Goal: Navigation & Orientation: Find specific page/section

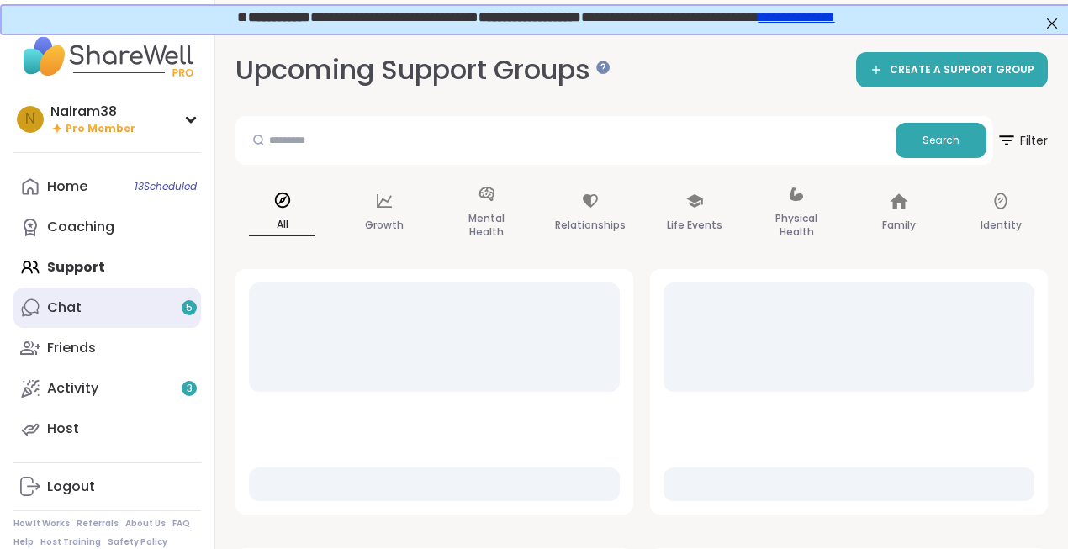
click at [93, 307] on link "Chat 5" at bounding box center [107, 308] width 188 height 40
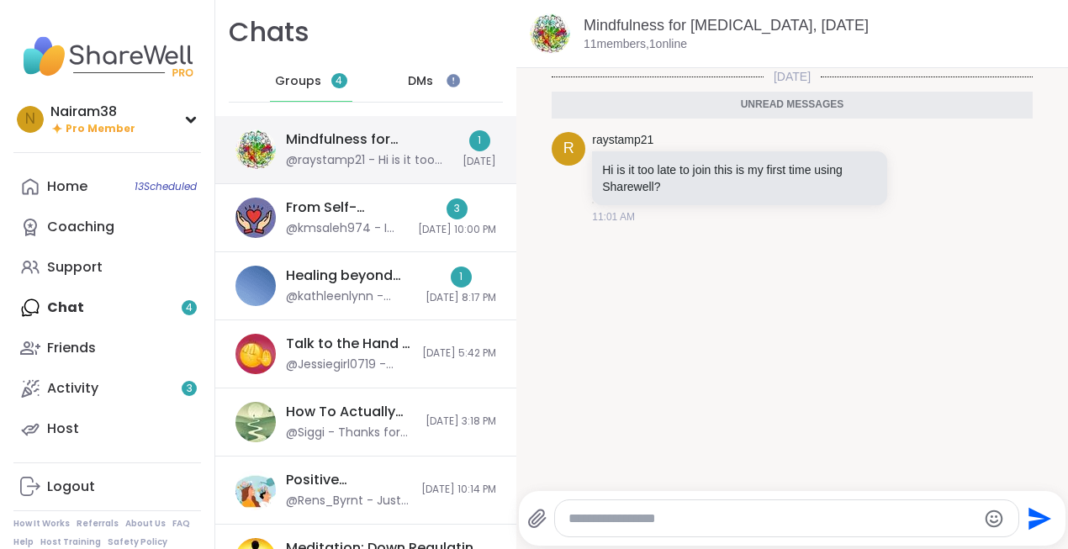
click at [373, 154] on div "@raystamp21 - Hi is it too late to join this is my first time using Sharewell?" at bounding box center [369, 160] width 167 height 17
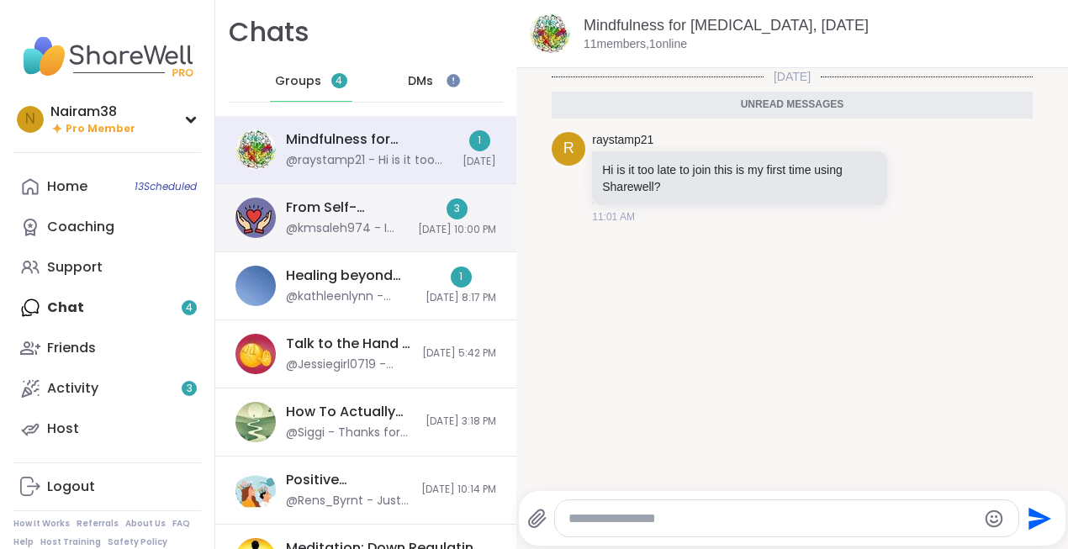
click at [347, 225] on div "@kmsaleh974 - I am new member here" at bounding box center [347, 228] width 122 height 17
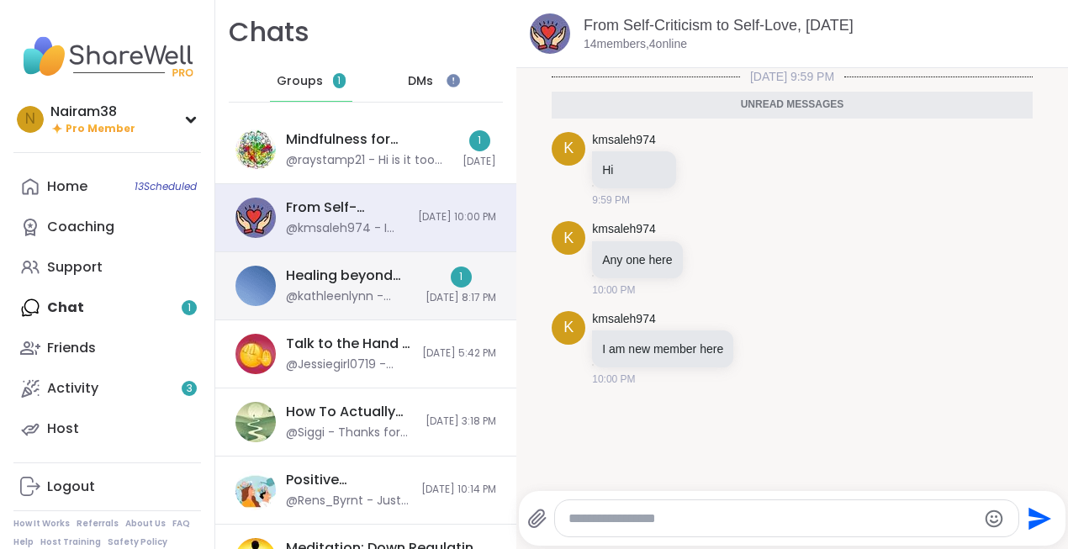
click at [329, 273] on div "Healing beyond Religion, [DATE]" at bounding box center [351, 276] width 130 height 19
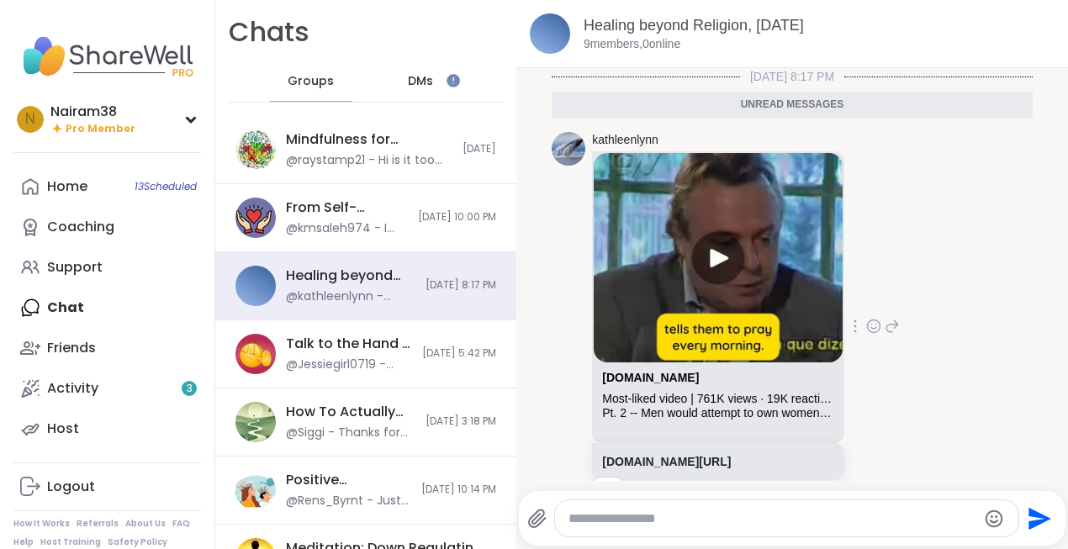
scroll to position [49, 0]
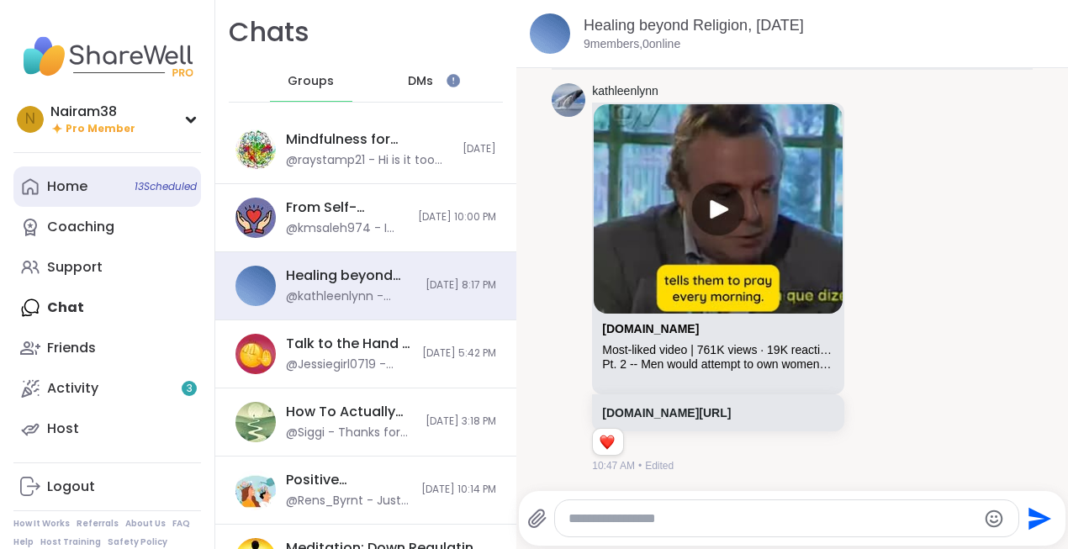
click at [164, 185] on span "13 Scheduled" at bounding box center [166, 186] width 62 height 13
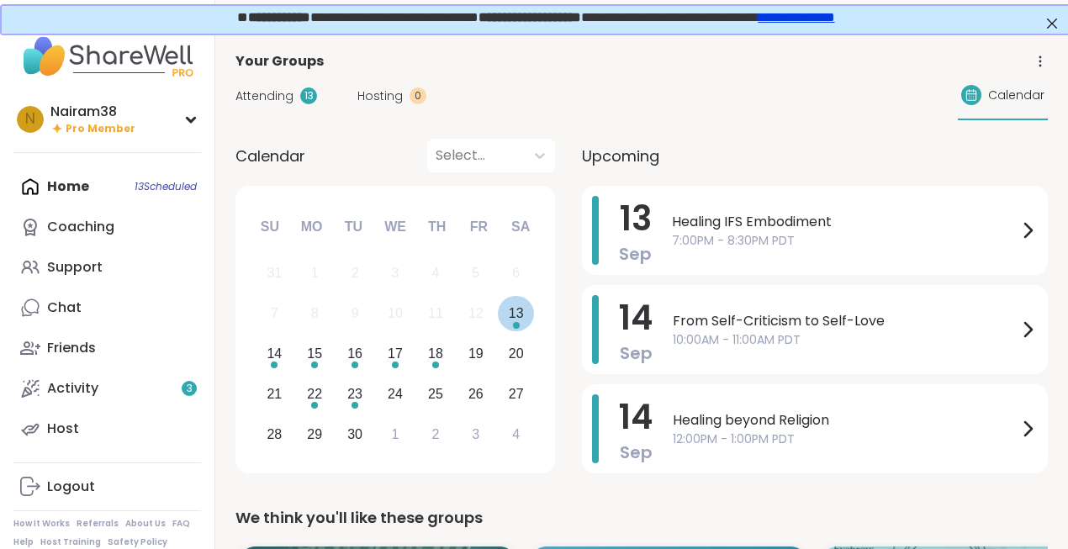
click at [518, 316] on div "13" at bounding box center [516, 313] width 15 height 23
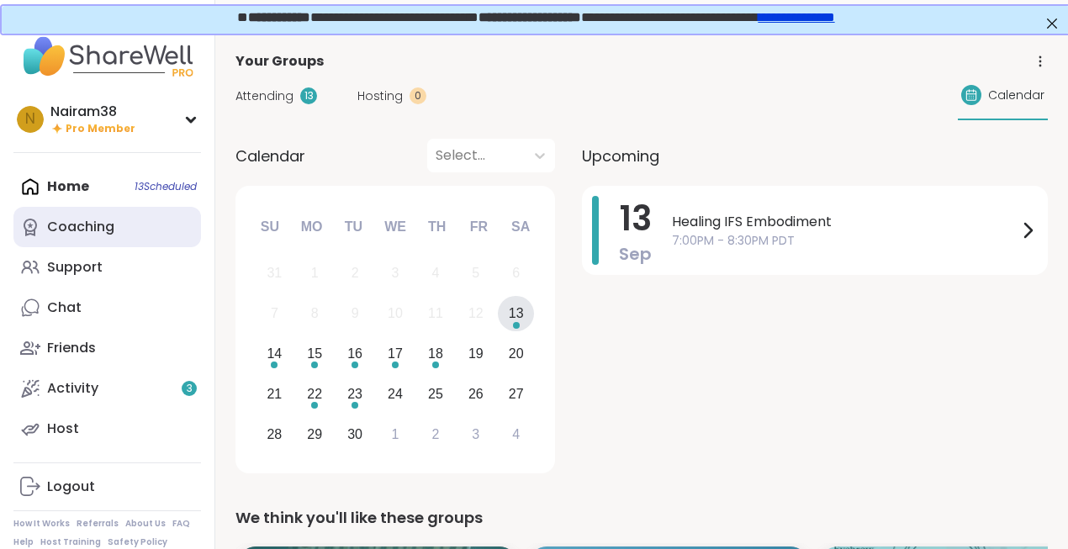
click at [87, 223] on div "Coaching" at bounding box center [80, 227] width 67 height 19
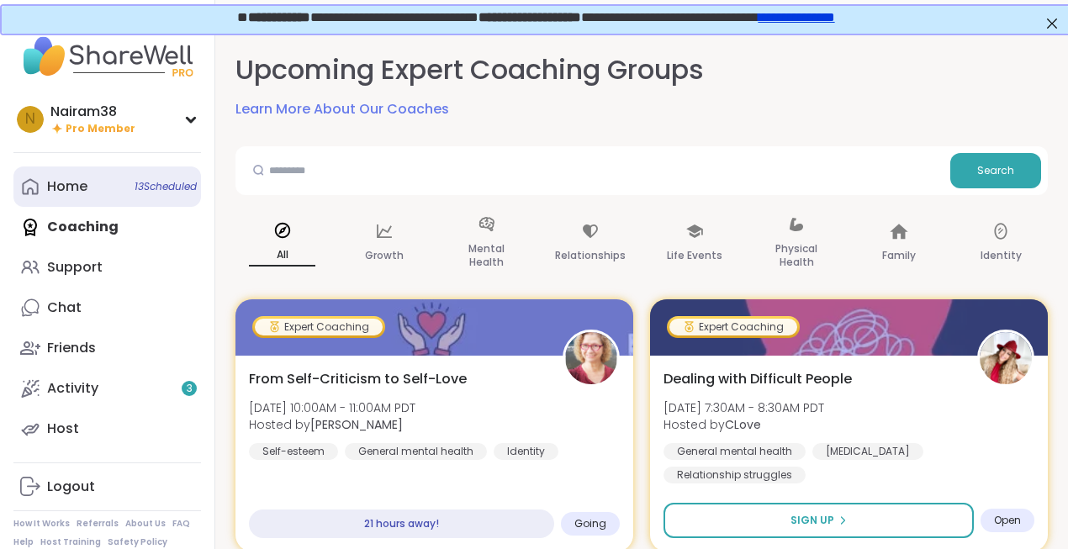
click at [92, 185] on link "Home 13 Scheduled" at bounding box center [107, 187] width 188 height 40
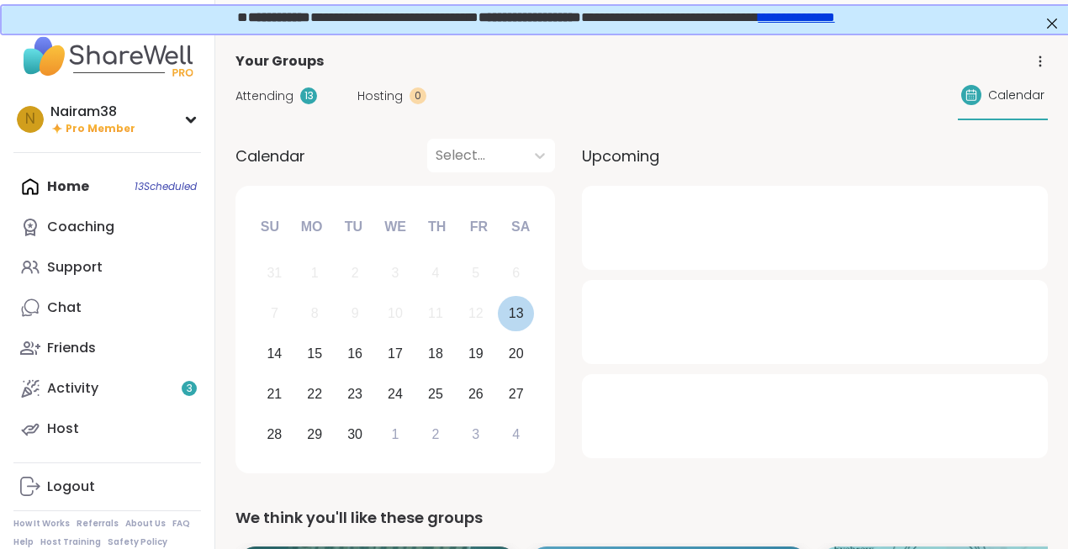
click at [521, 312] on div "13" at bounding box center [516, 313] width 15 height 23
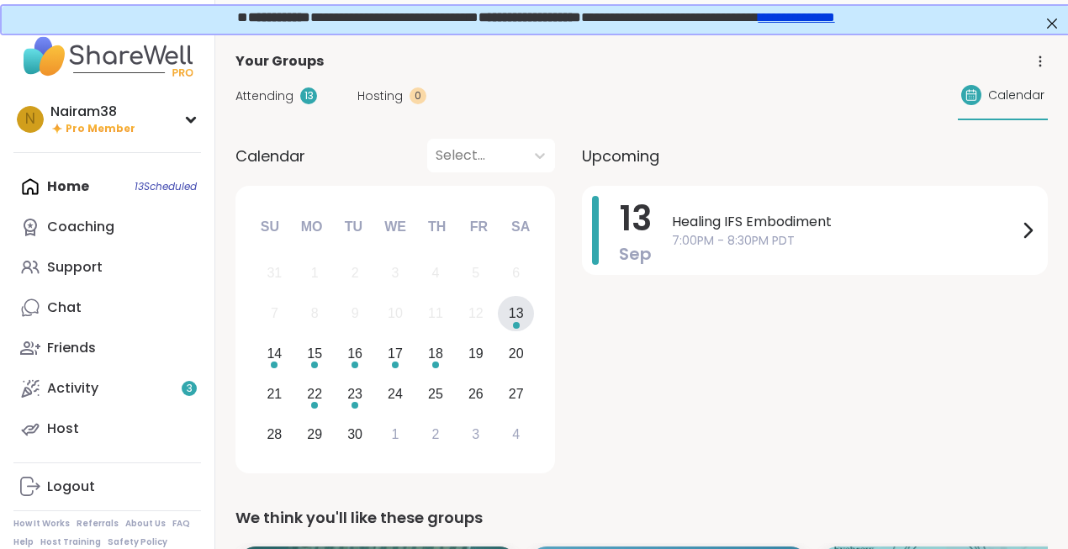
click at [521, 315] on div "13" at bounding box center [516, 313] width 15 height 23
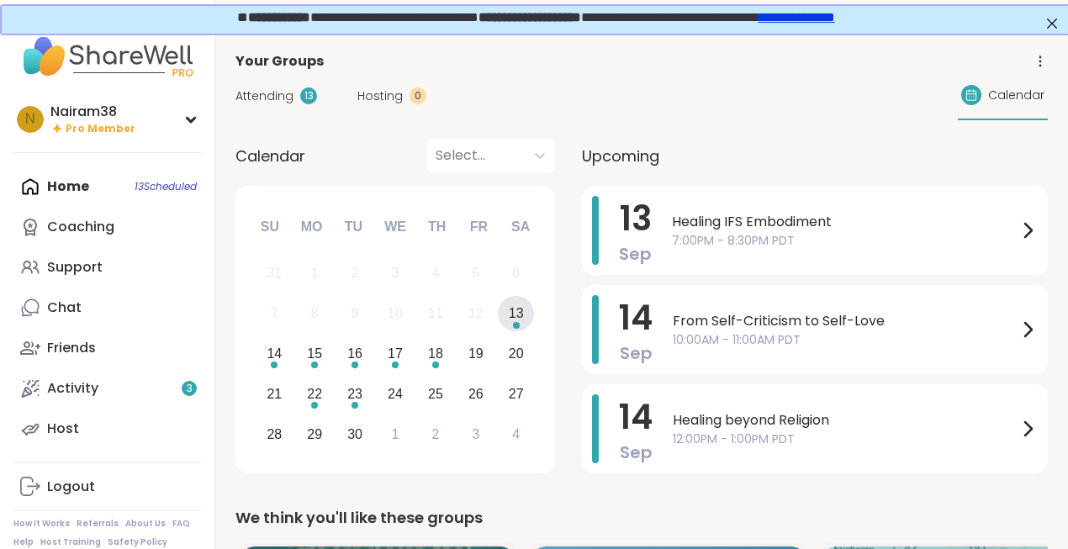
click at [521, 315] on div "13" at bounding box center [516, 313] width 15 height 23
